Goal: Transaction & Acquisition: Purchase product/service

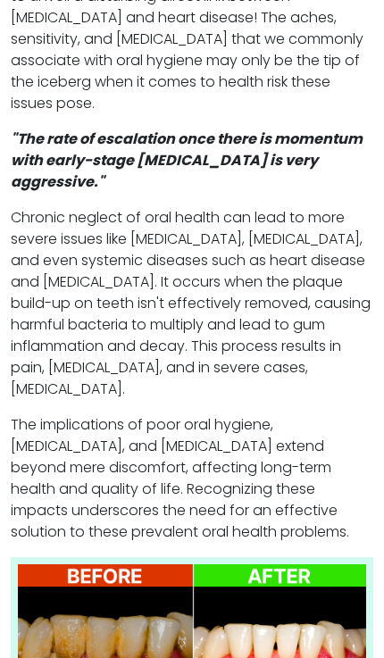
scroll to position [910, 0]
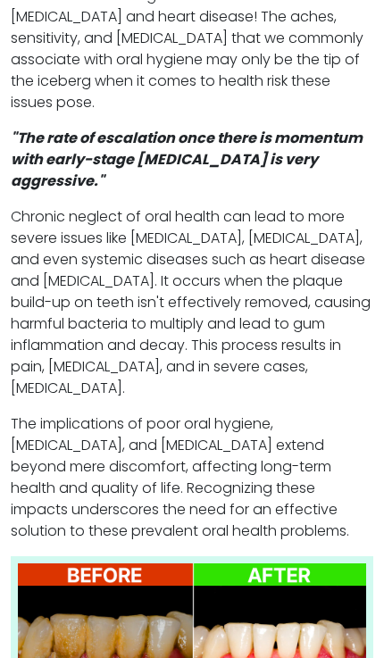
click at [328, 414] on p "The implications of poor oral hygiene, gum disease, and tooth decay extend beyo…" at bounding box center [192, 478] width 363 height 129
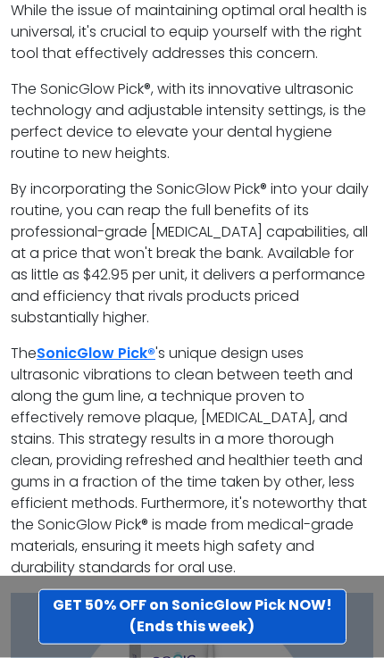
scroll to position [5926, 0]
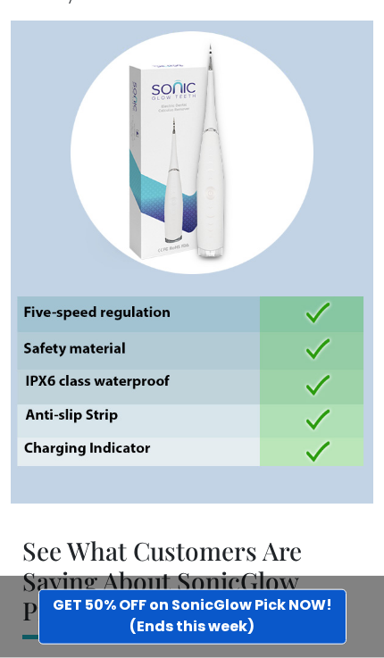
scroll to position [6498, 0]
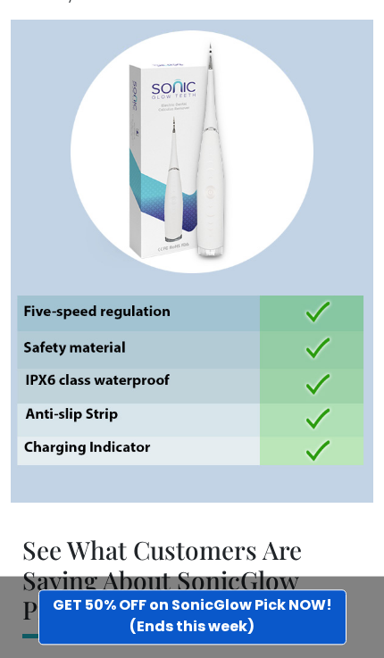
click at [222, 307] on img at bounding box center [192, 261] width 363 height 483
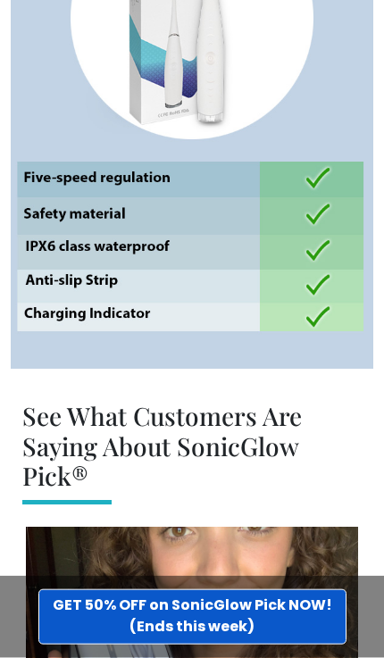
click at [226, 151] on img at bounding box center [192, 127] width 363 height 483
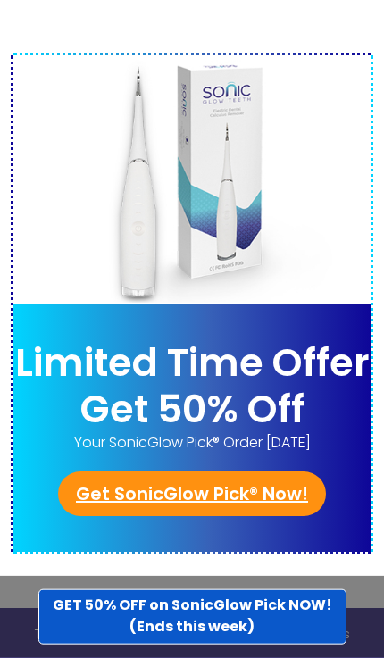
scroll to position [9660, 0]
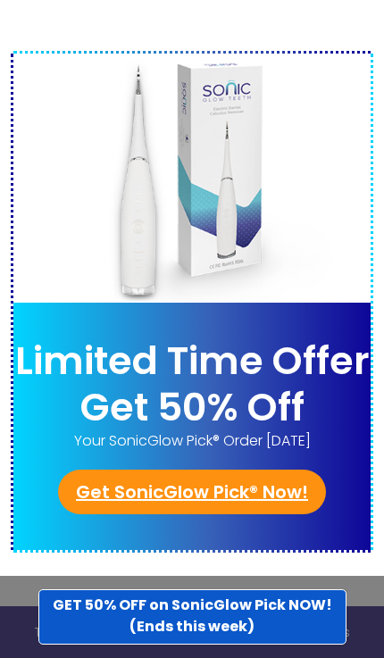
click at [197, 470] on link "Get SonicGlow Pick® Now!" at bounding box center [192, 492] width 268 height 45
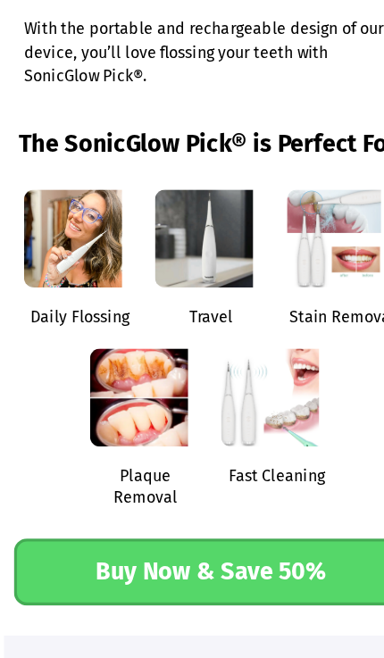
scroll to position [3308, 0]
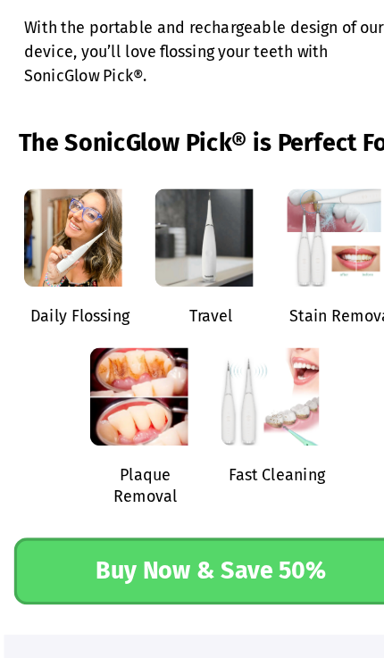
click at [315, 399] on div "Daily Flossing Travel Stain Removal Plaque Removal Fast Cleaning" at bounding box center [192, 320] width 352 height 320
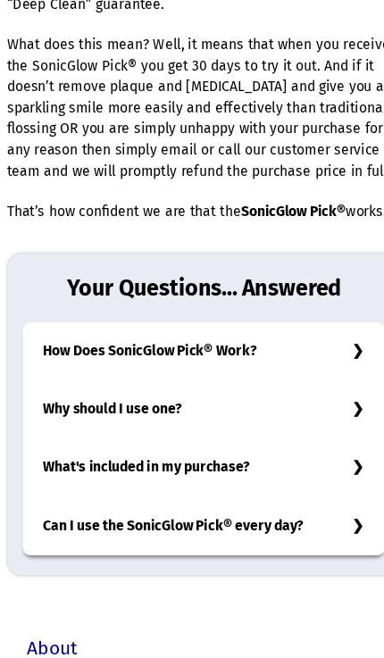
scroll to position [8684, 0]
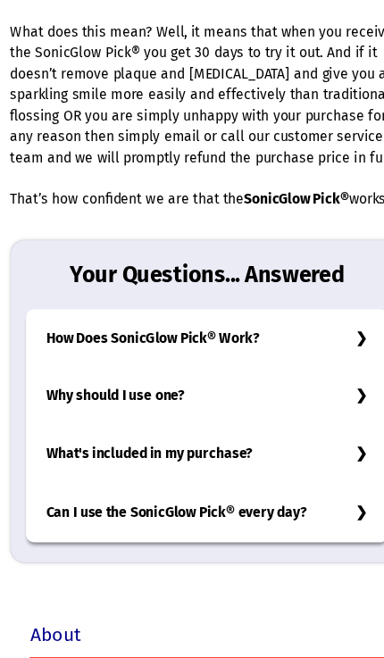
click at [318, 295] on h3 "How Does SonicGlow Pick® Work?" at bounding box center [191, 321] width 323 height 52
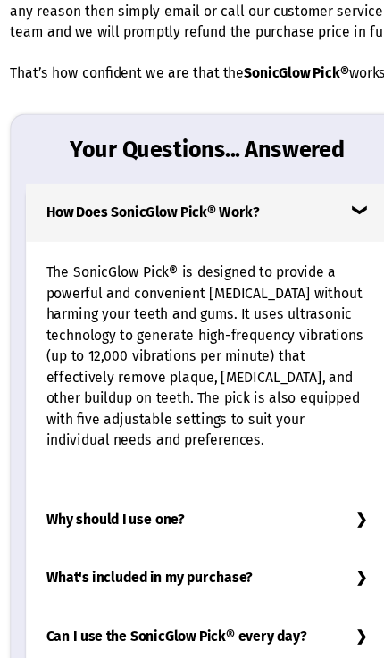
scroll to position [8834, 0]
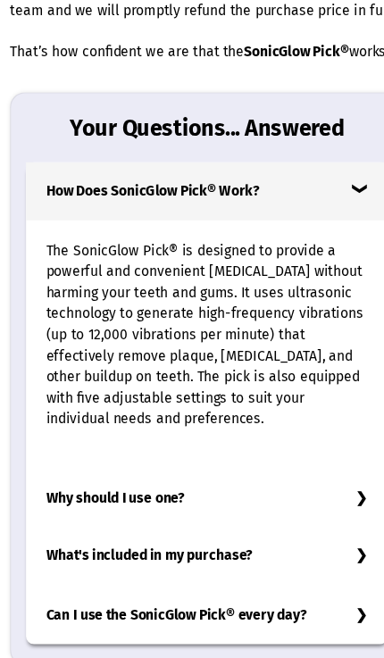
click at [173, 419] on h3 "Why should I use one?" at bounding box center [191, 445] width 323 height 52
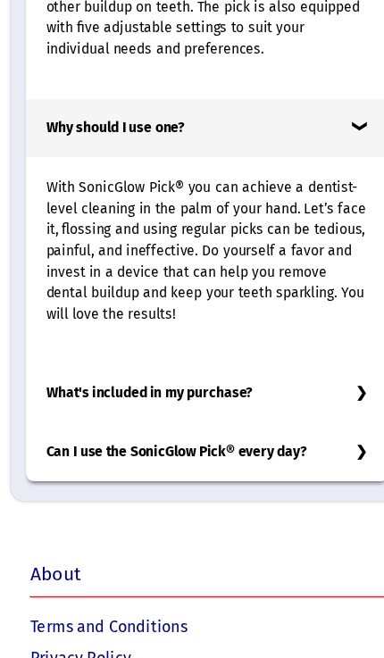
scroll to position [9164, 0]
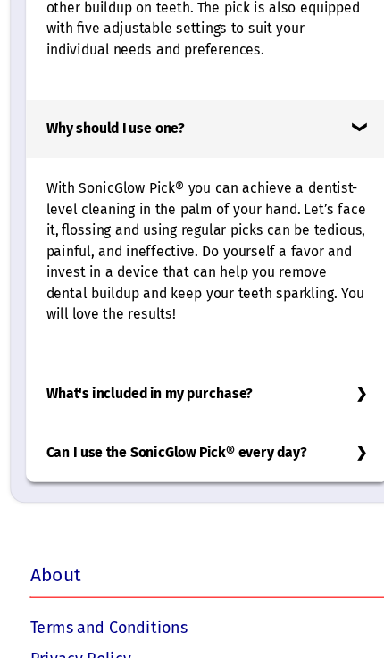
click at [226, 326] on h3 "What's included in my purchase?" at bounding box center [191, 352] width 323 height 52
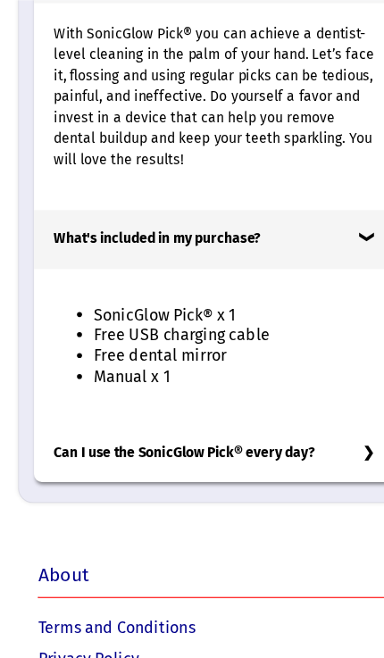
click at [285, 379] on h3 "Can I use the SonicGlow Pick® every day?" at bounding box center [191, 405] width 323 height 52
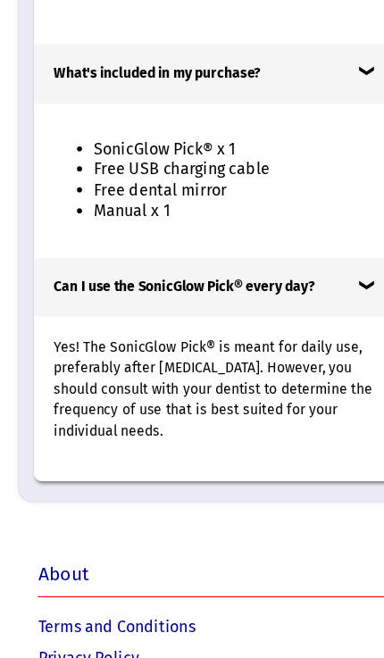
scroll to position [9450, 0]
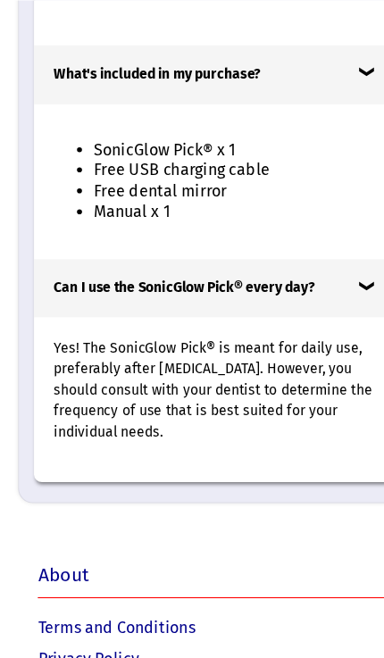
click at [172, 552] on link "Terms and Conditions" at bounding box center [104, 560] width 140 height 17
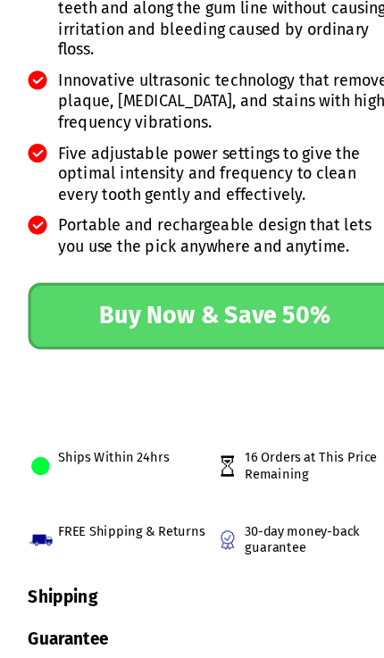
scroll to position [806, 0]
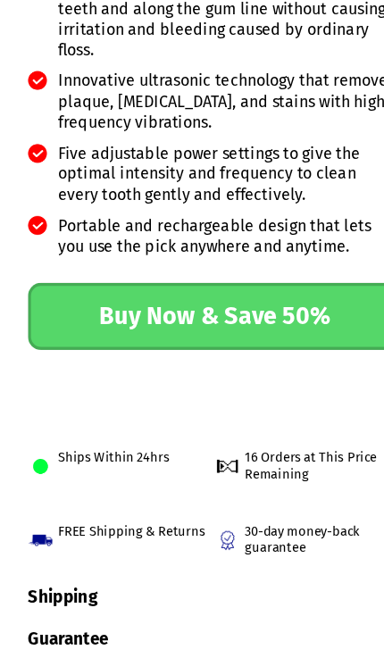
click at [230, 266] on link "Buy Now & Save 50%" at bounding box center [192, 283] width 334 height 60
